Goal: Task Accomplishment & Management: Use online tool/utility

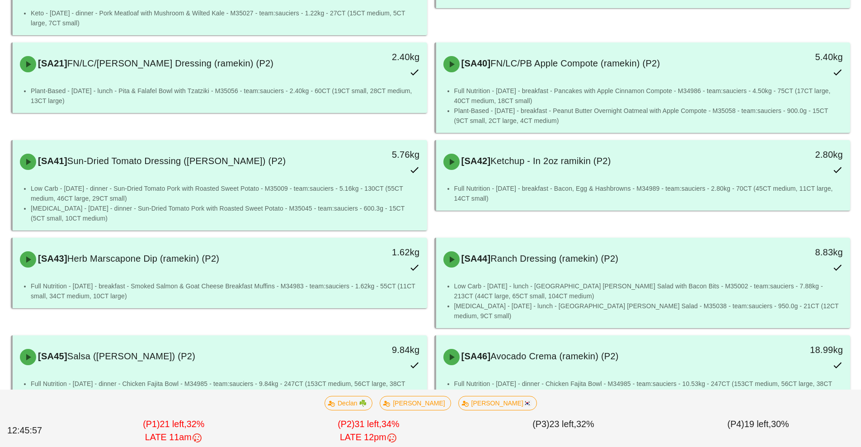
scroll to position [424, 0]
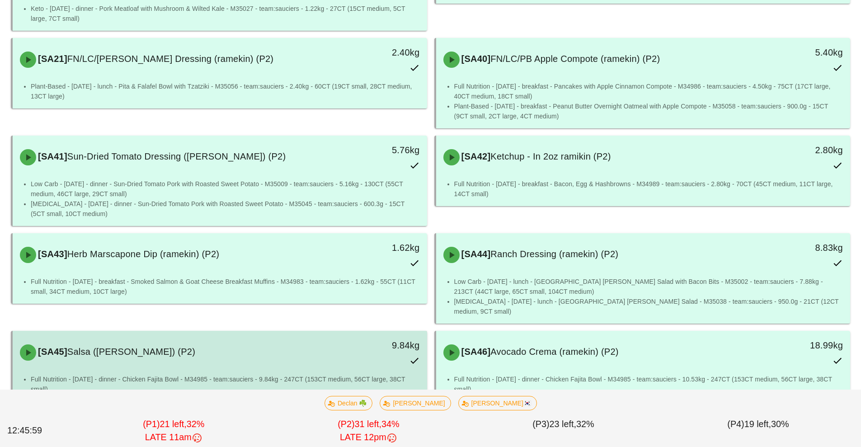
click at [309, 374] on li "Full Nutrition - [DATE] - dinner - Chicken Fajita Bowl - M34985 - team:sauciers…" at bounding box center [225, 384] width 389 height 20
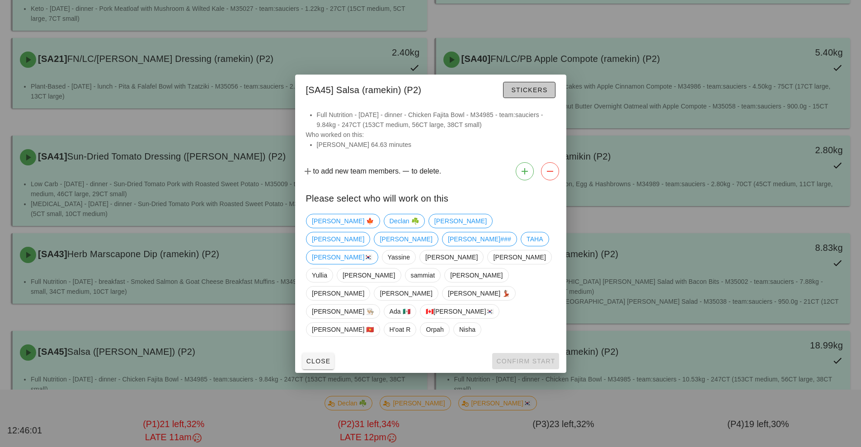
click at [543, 94] on span "Stickers" at bounding box center [528, 89] width 37 height 7
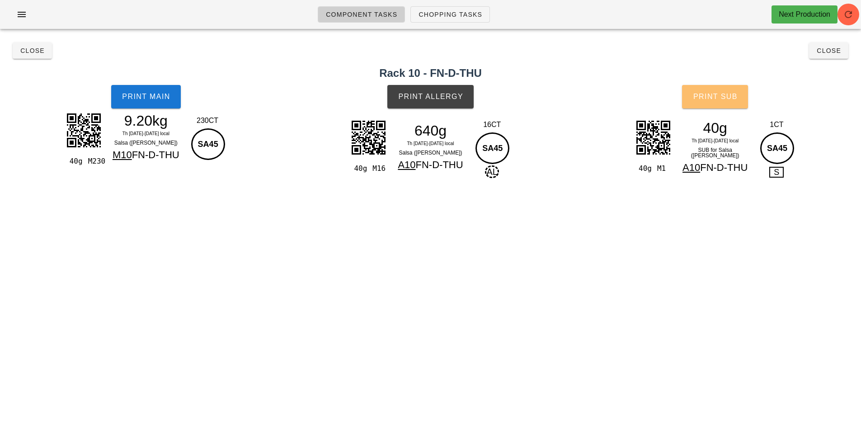
click at [724, 105] on button "Print Sub" at bounding box center [715, 96] width 66 height 23
click at [837, 50] on span "Close" at bounding box center [828, 50] width 25 height 7
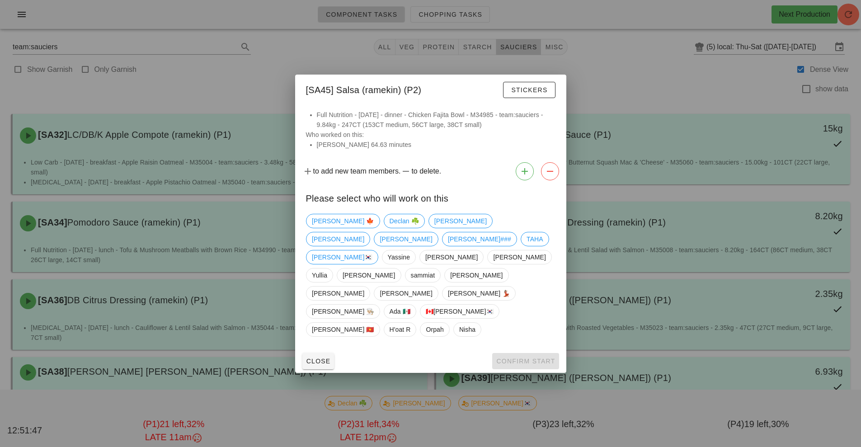
click at [613, 73] on div at bounding box center [430, 223] width 861 height 447
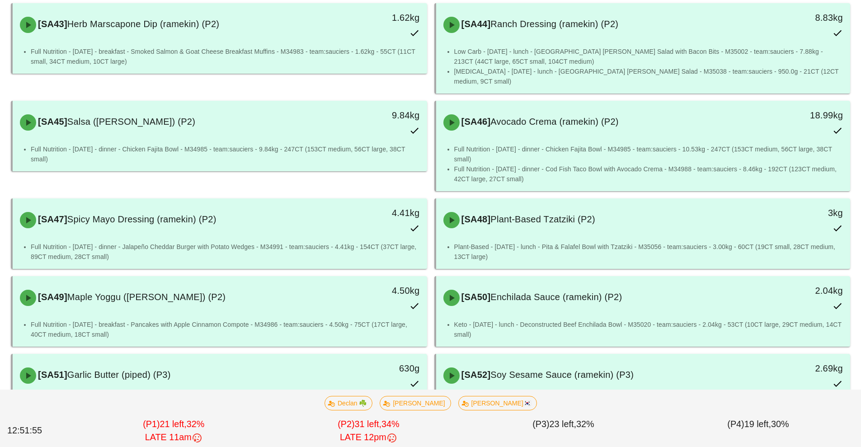
scroll to position [653, 0]
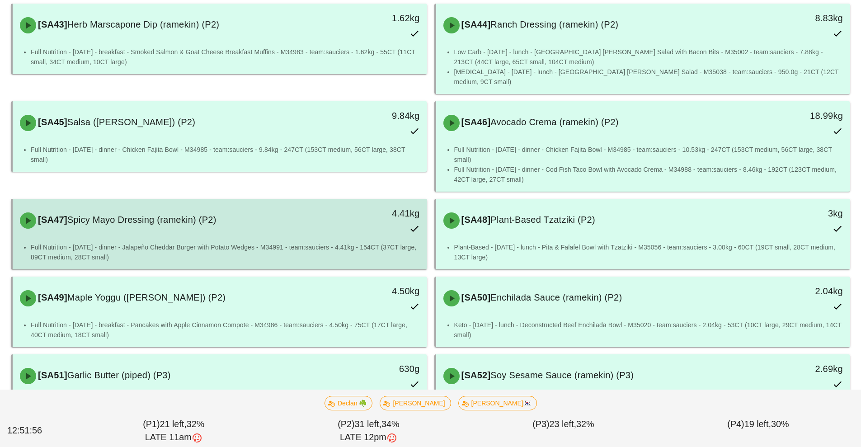
click at [332, 201] on div "4.41kg" at bounding box center [373, 221] width 103 height 40
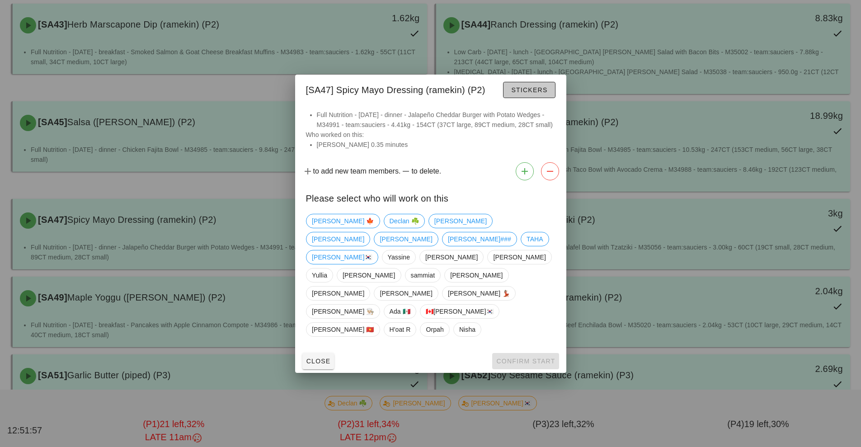
click at [547, 94] on span "Stickers" at bounding box center [528, 89] width 37 height 7
